Goal: Find specific page/section: Find specific page/section

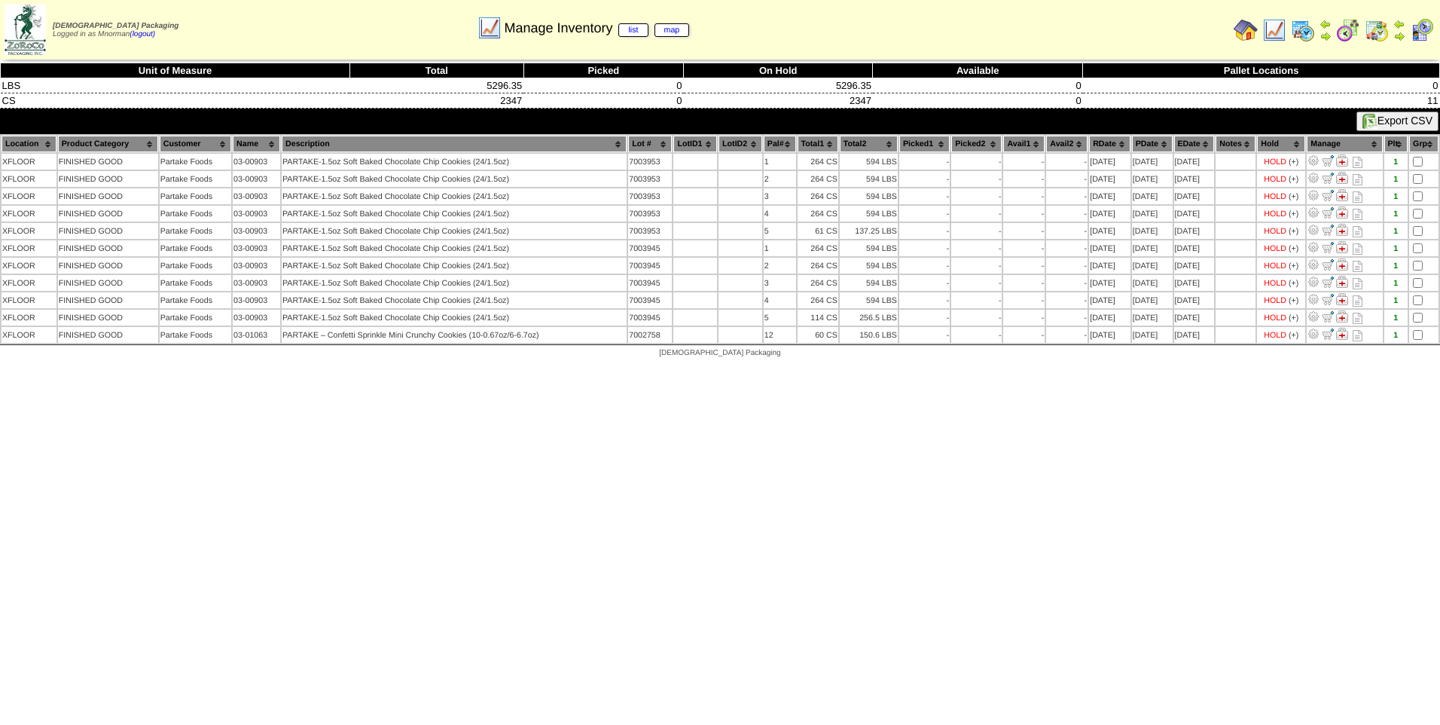
click at [1274, 26] on img at bounding box center [1275, 30] width 24 height 24
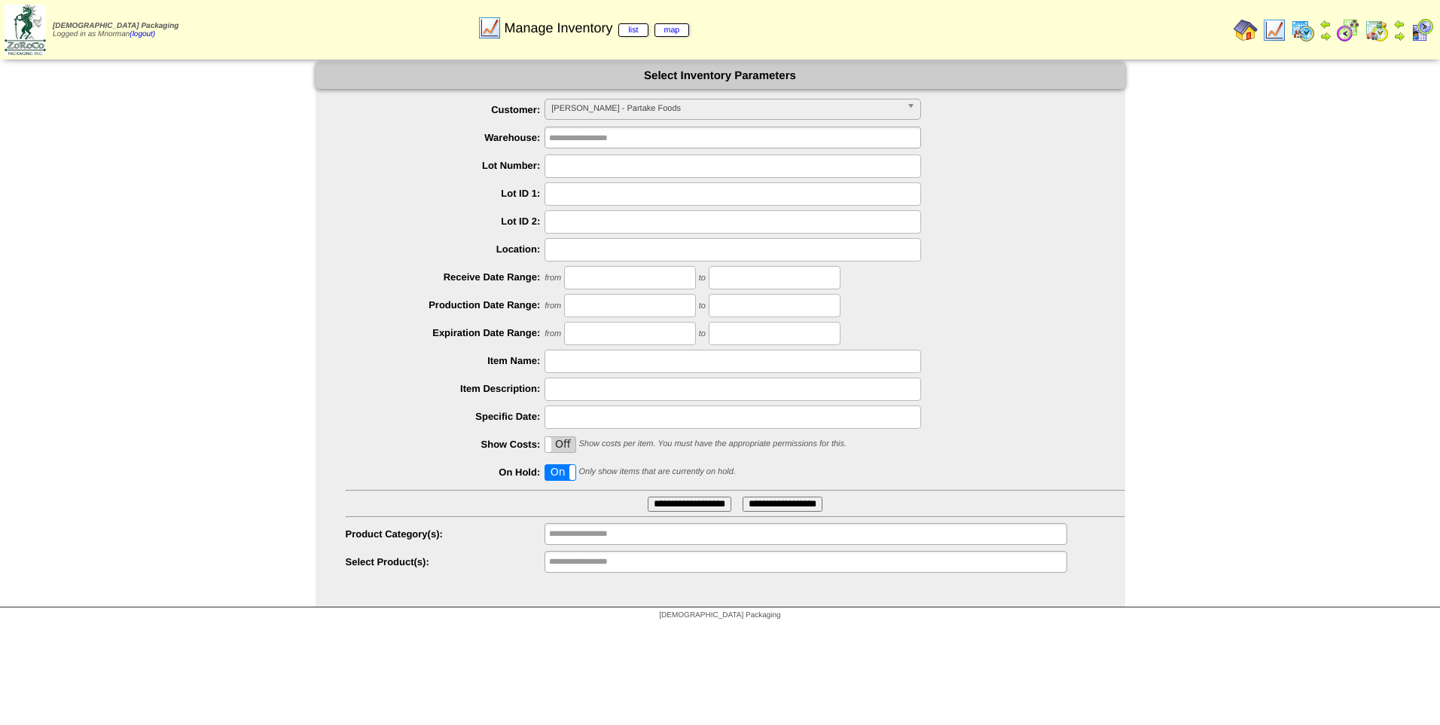
click at [774, 109] on span "PARTAK - Partake Foods" at bounding box center [726, 108] width 350 height 18
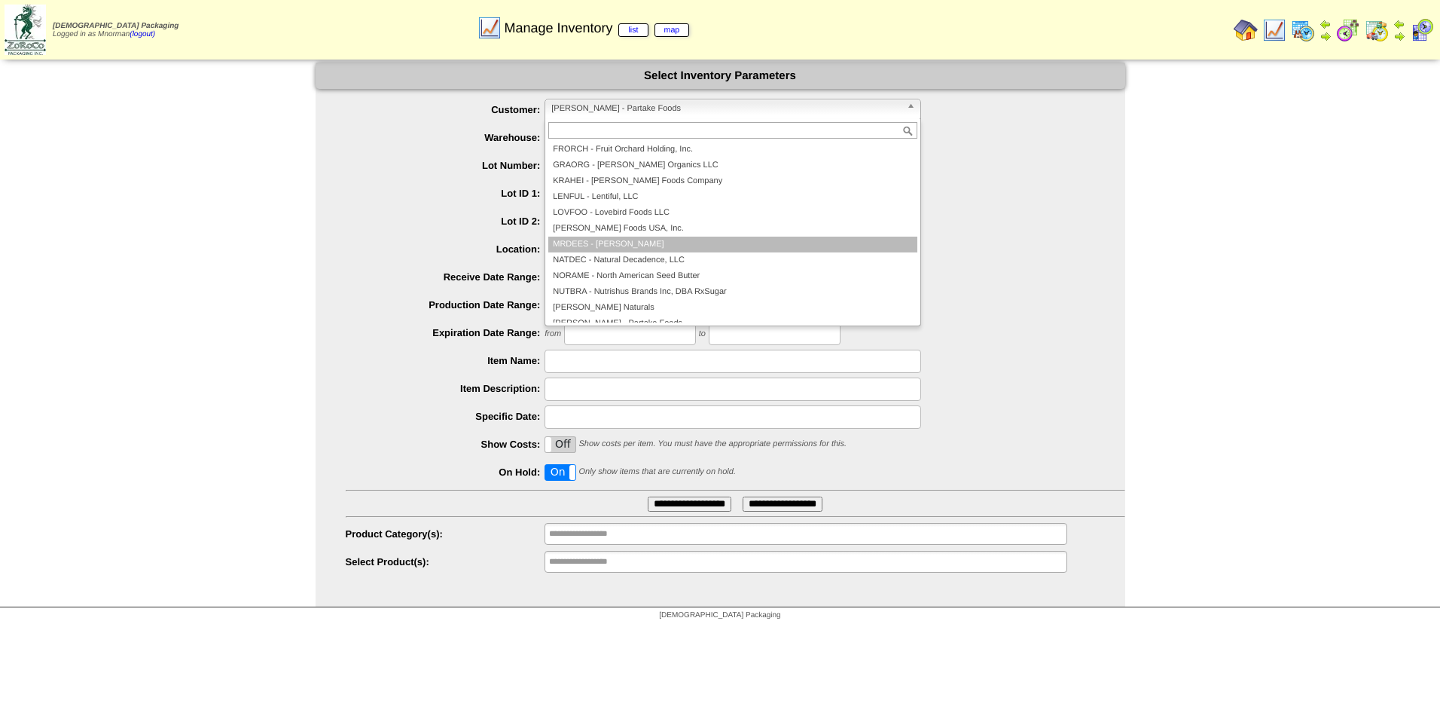
scroll to position [325, 0]
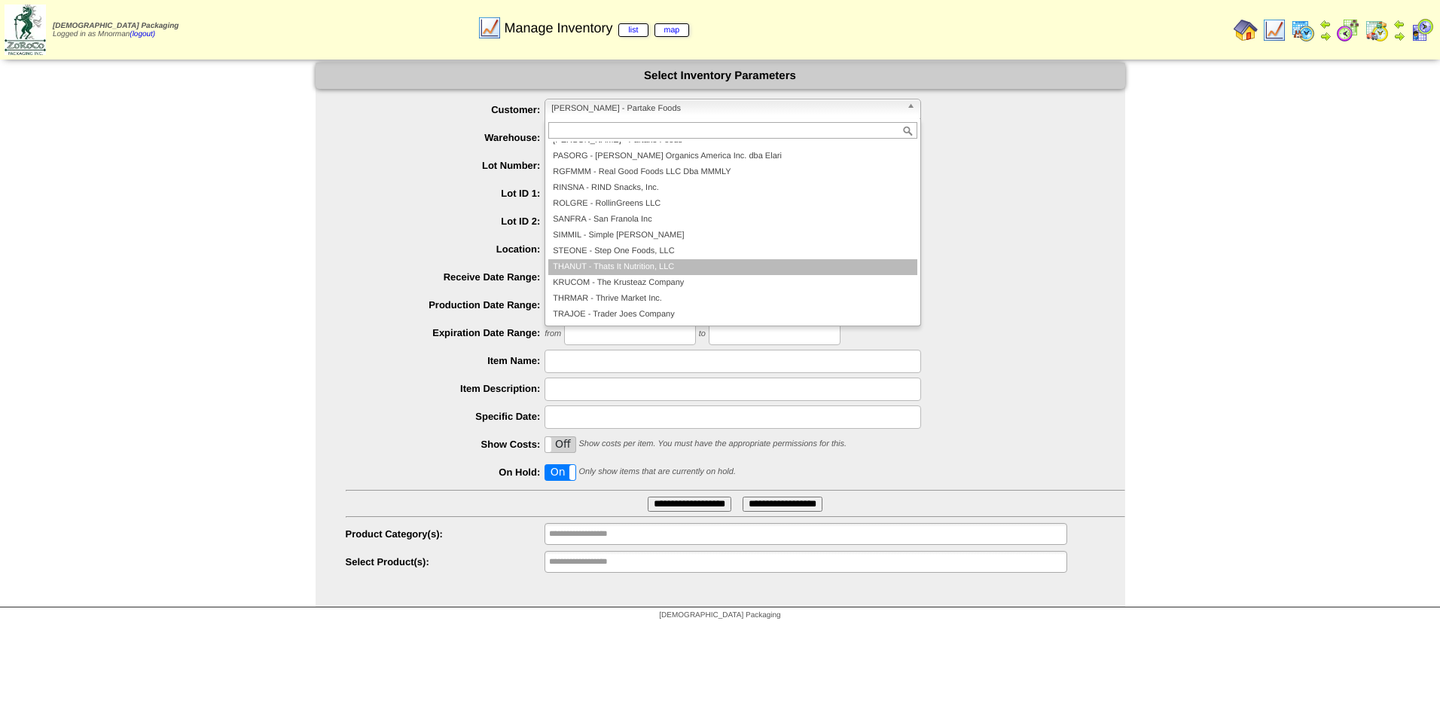
click at [661, 265] on li "THANUT - Thats It Nutrition, LLC" at bounding box center [732, 267] width 369 height 16
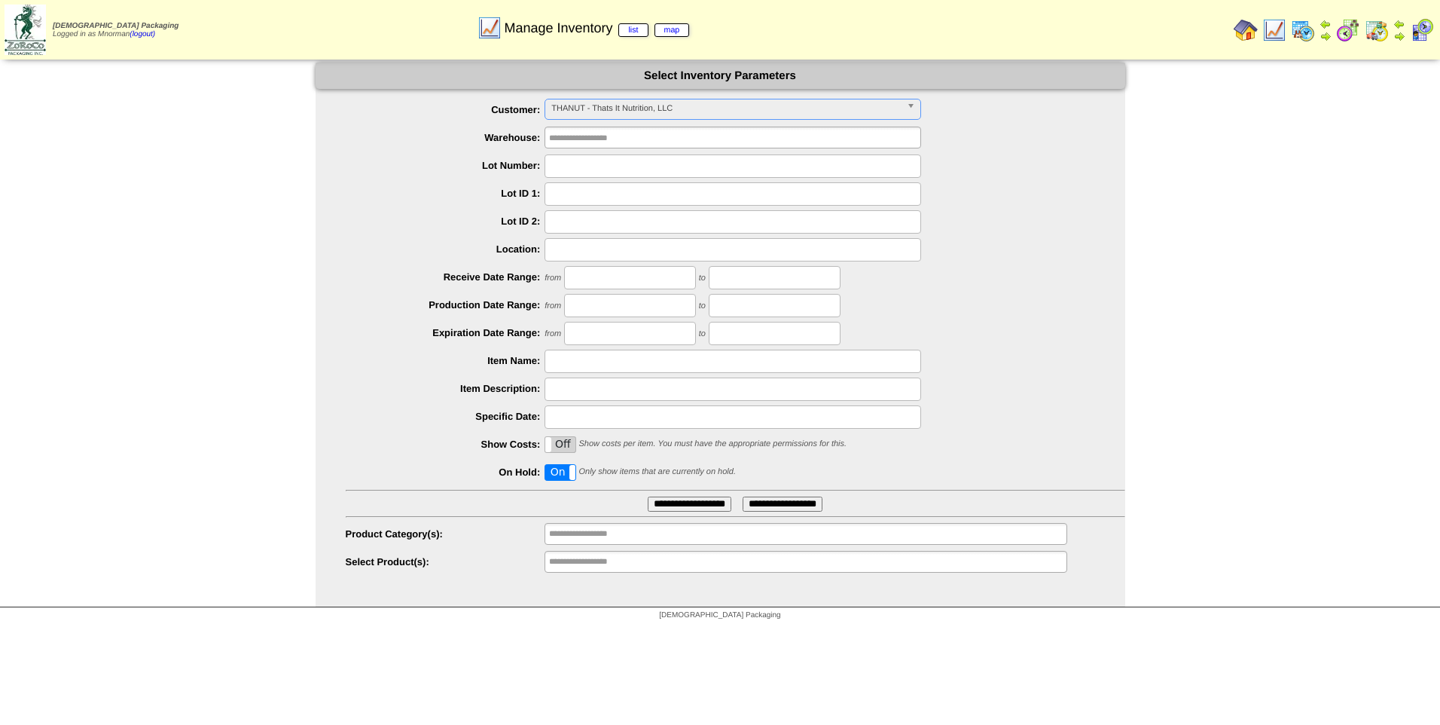
click at [706, 509] on input "**********" at bounding box center [690, 503] width 84 height 15
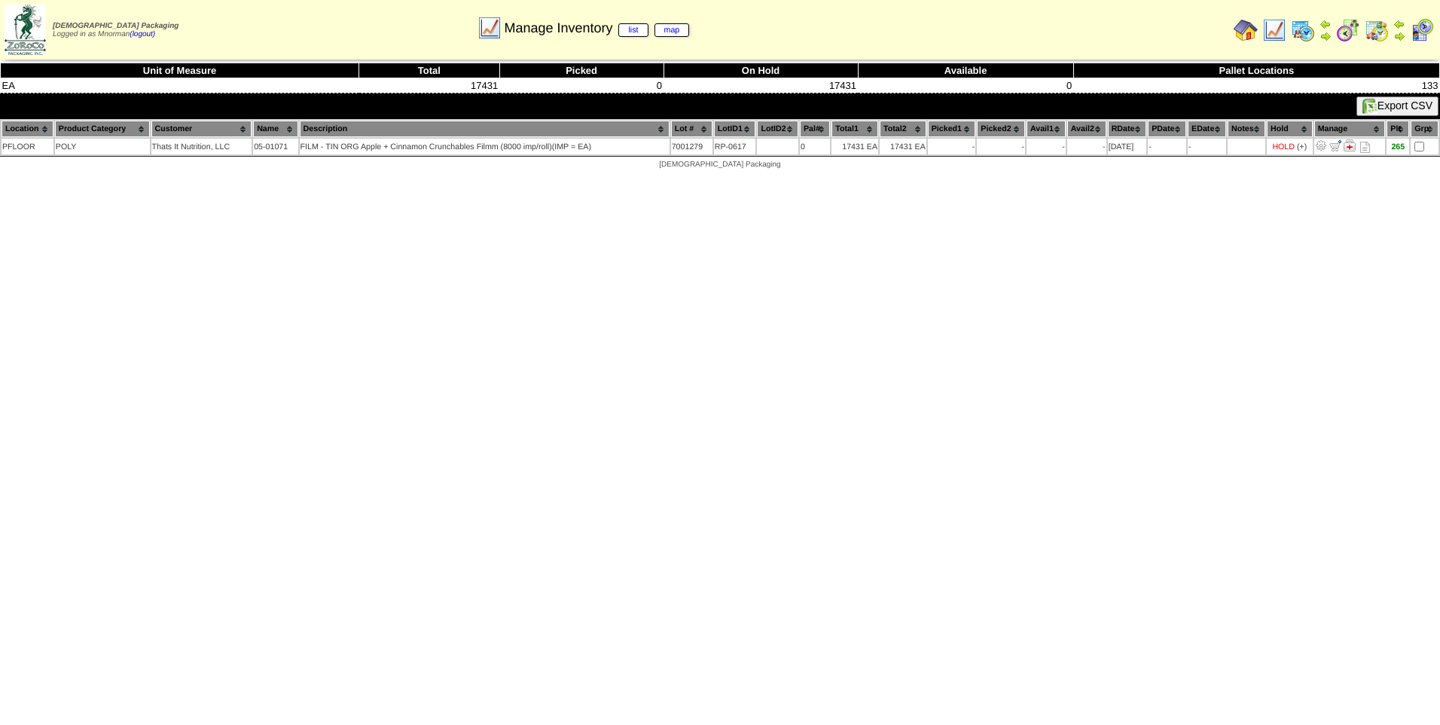
click at [1269, 29] on img at bounding box center [1275, 30] width 24 height 24
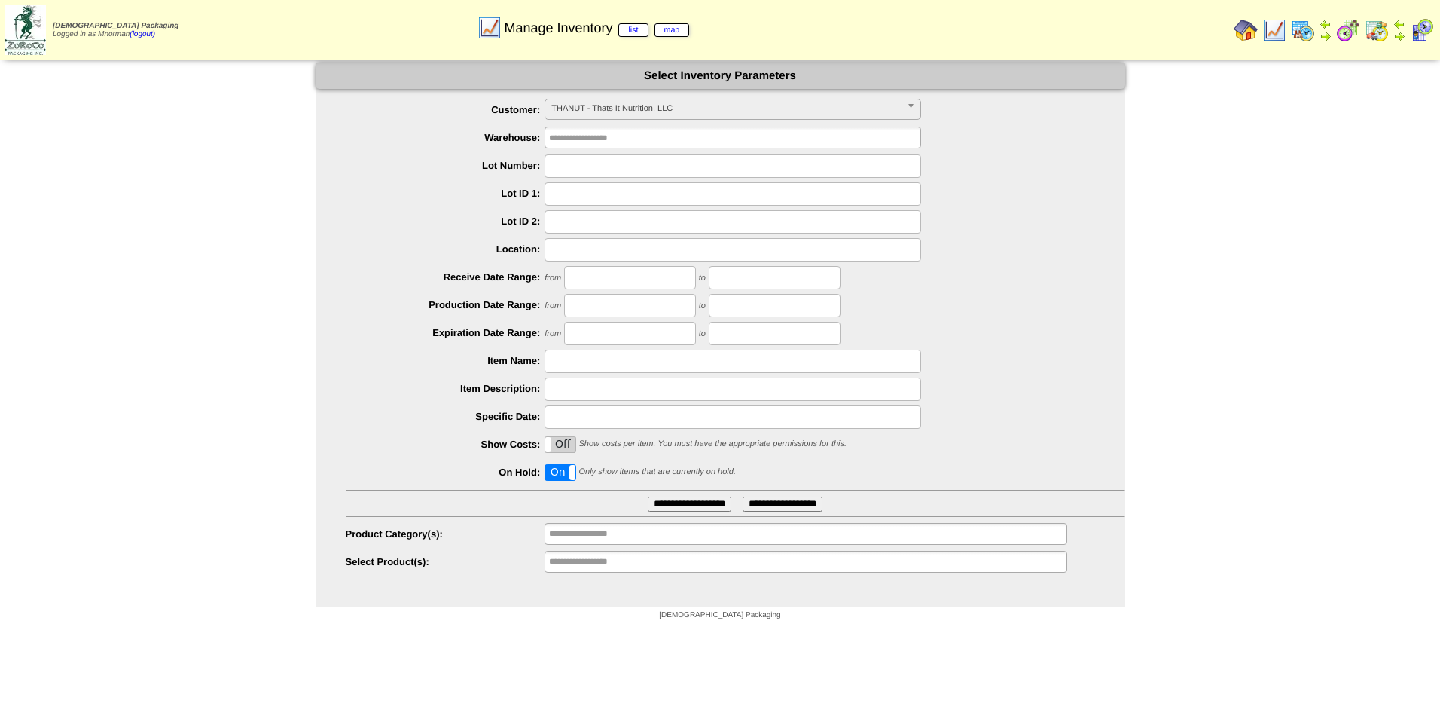
click at [897, 102] on span "THANUT - Thats It Nutrition, LLC" at bounding box center [726, 108] width 350 height 18
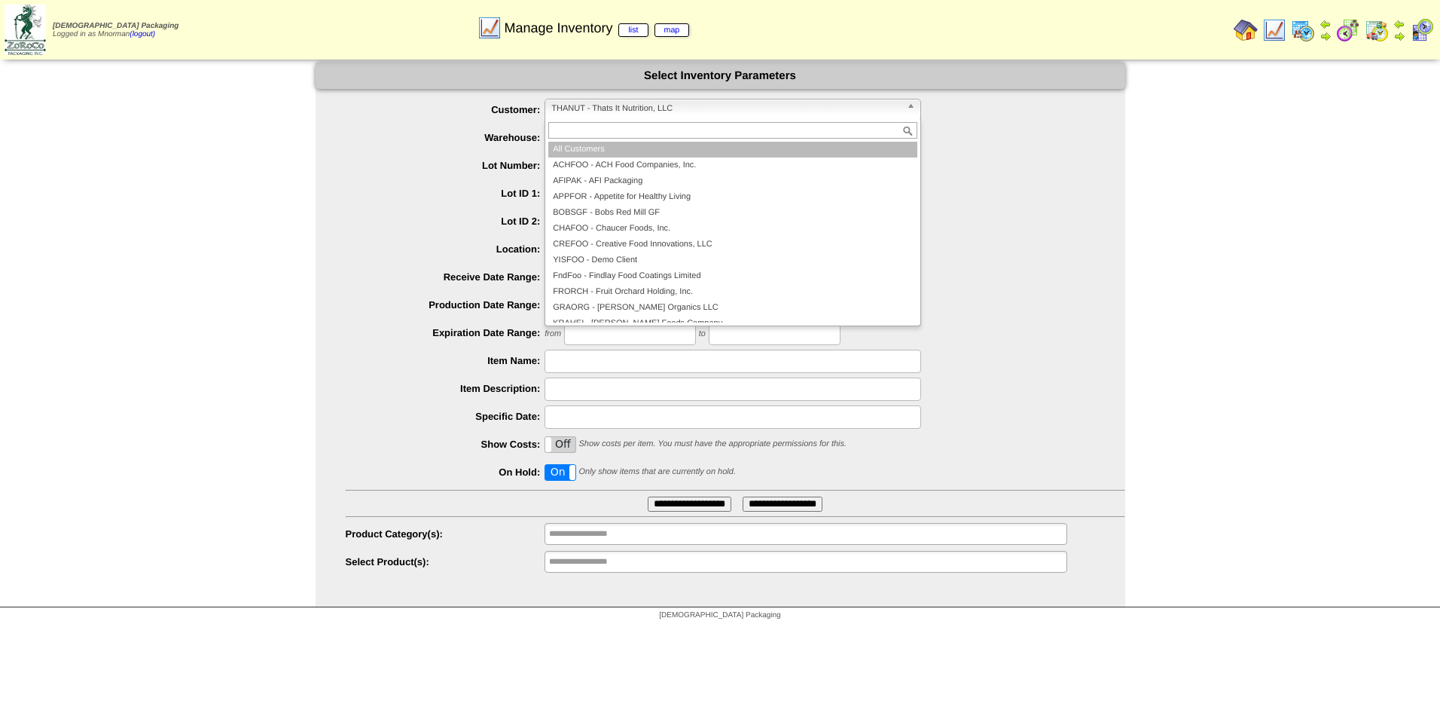
click at [710, 151] on li "All Customers" at bounding box center [732, 150] width 369 height 16
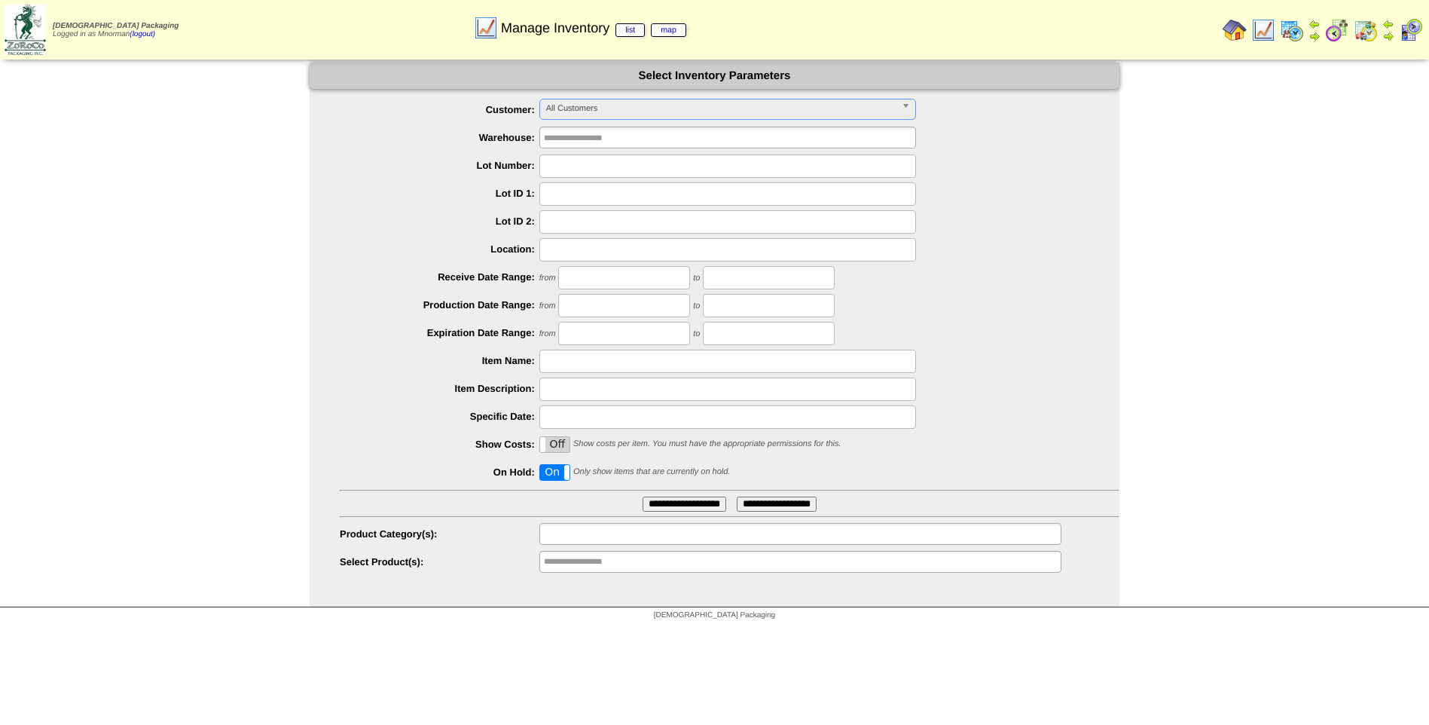
click at [678, 536] on ul at bounding box center [800, 534] width 522 height 22
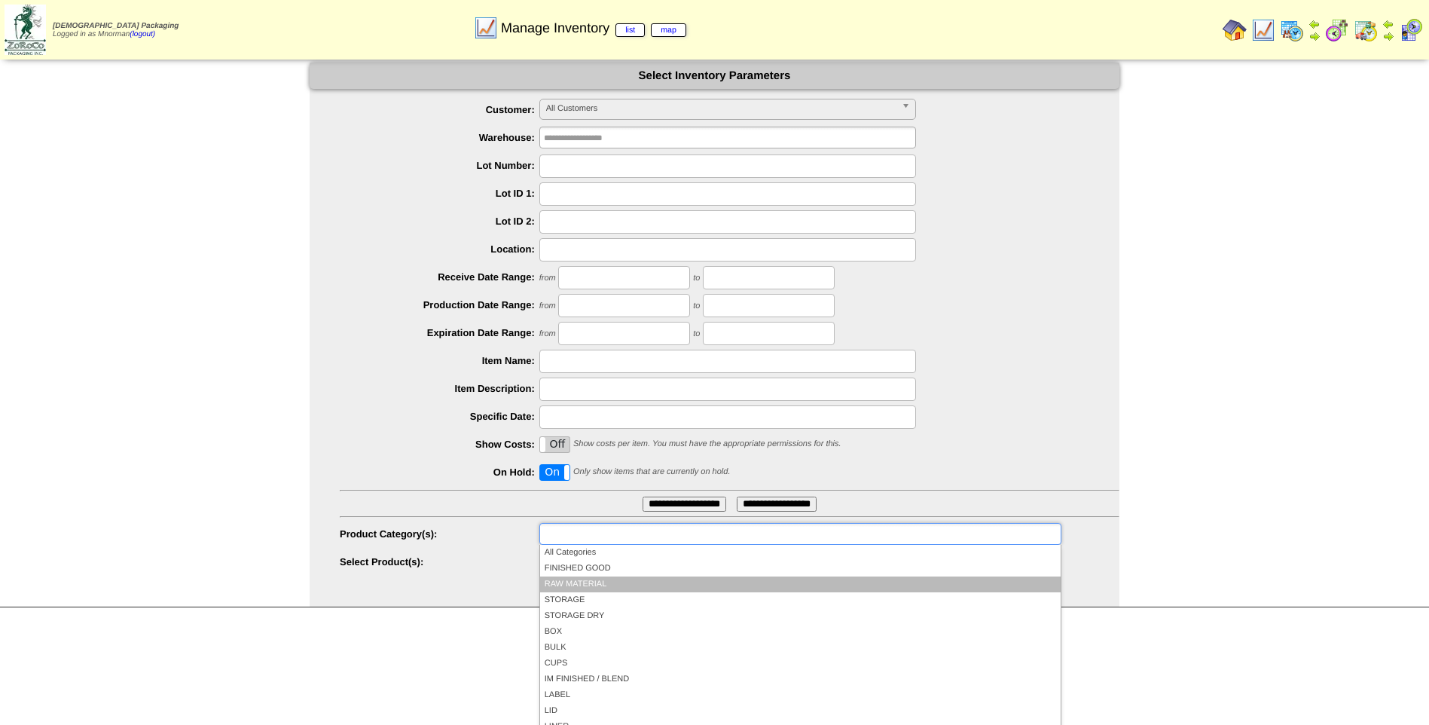
click at [640, 579] on li "RAW MATERIAL" at bounding box center [800, 584] width 521 height 16
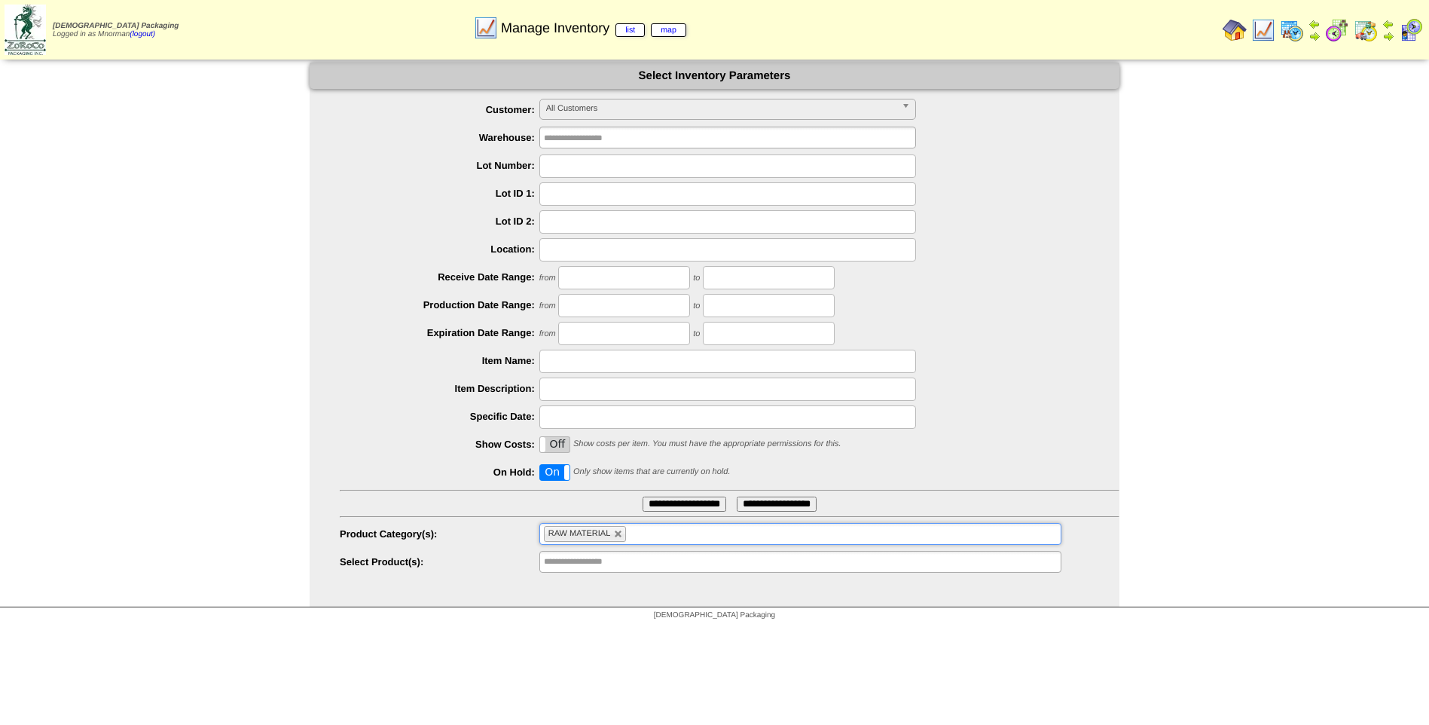
click at [689, 507] on input "**********" at bounding box center [685, 503] width 84 height 15
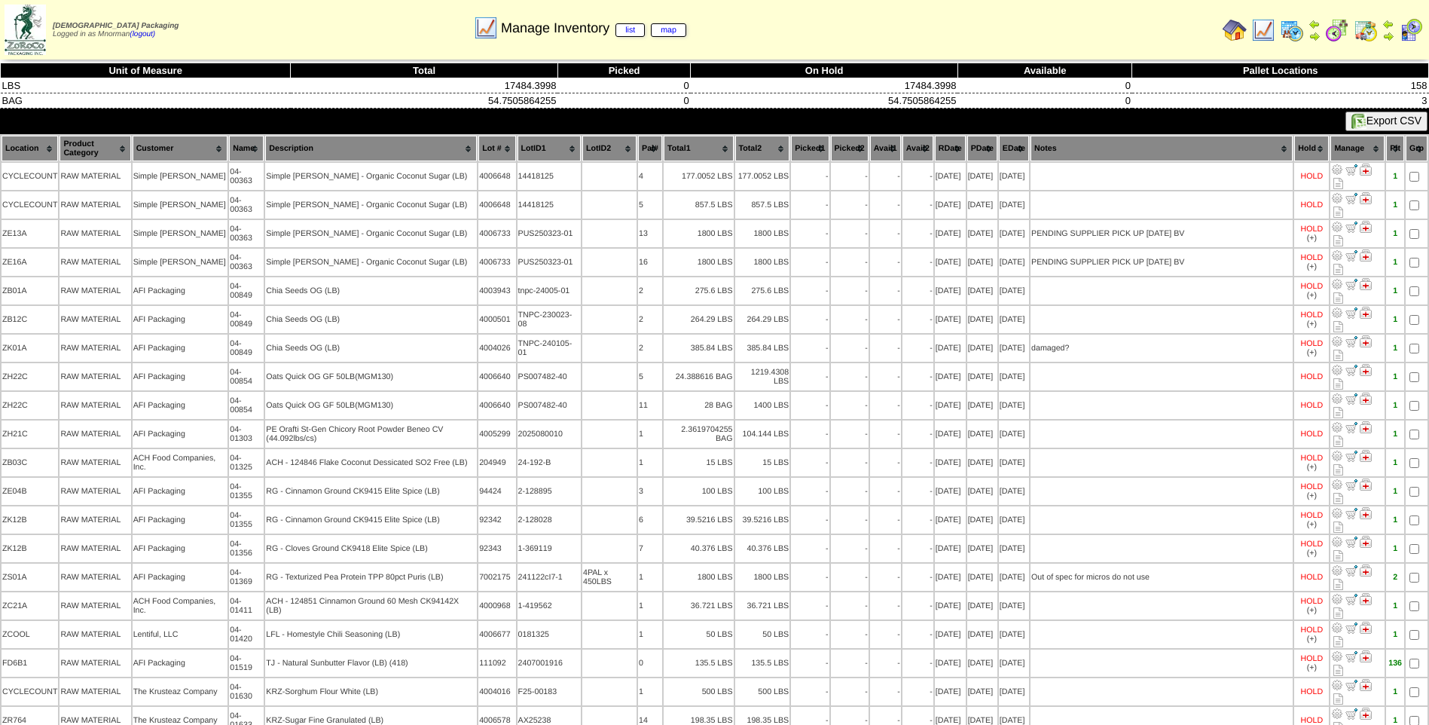
click at [1012, 143] on th "EDate" at bounding box center [1014, 149] width 30 height 26
